Goal: Task Accomplishment & Management: Complete application form

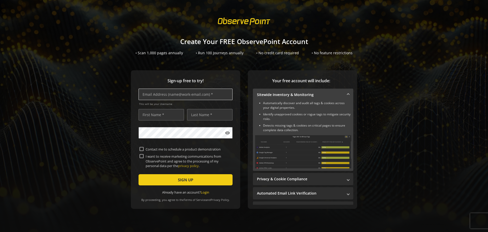
click at [176, 97] on input "text" at bounding box center [186, 93] width 94 height 11
click at [171, 97] on input "text" at bounding box center [186, 93] width 94 height 11
type input "[EMAIL_ADDRESS][DOMAIN_NAME]"
type input "[PERSON_NAME]"
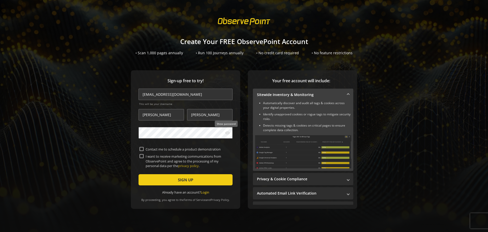
click at [225, 132] on mat-icon "visibility" at bounding box center [227, 132] width 5 height 5
click at [225, 132] on mat-icon "visibility_off" at bounding box center [227, 132] width 5 height 5
click at [160, 94] on input "[EMAIL_ADDRESS][DOMAIN_NAME]" at bounding box center [186, 93] width 94 height 11
type input "[EMAIL_ADDRESS][DOMAIN_NAME]"
click at [141, 147] on input "Contact me to schedule a product demonstration" at bounding box center [142, 149] width 4 height 4
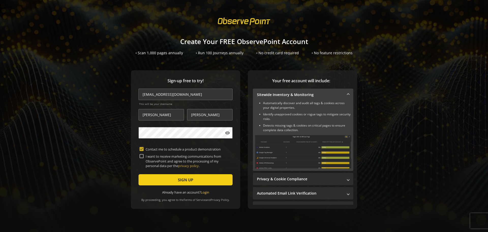
checkbox input "true"
click at [140, 156] on input "I want to receive marketing communications from ObservePoint and agree to the p…" at bounding box center [142, 156] width 4 height 4
checkbox input "true"
click at [181, 177] on span "SIGN UP" at bounding box center [185, 179] width 15 height 9
